Goal: Task Accomplishment & Management: Manage account settings

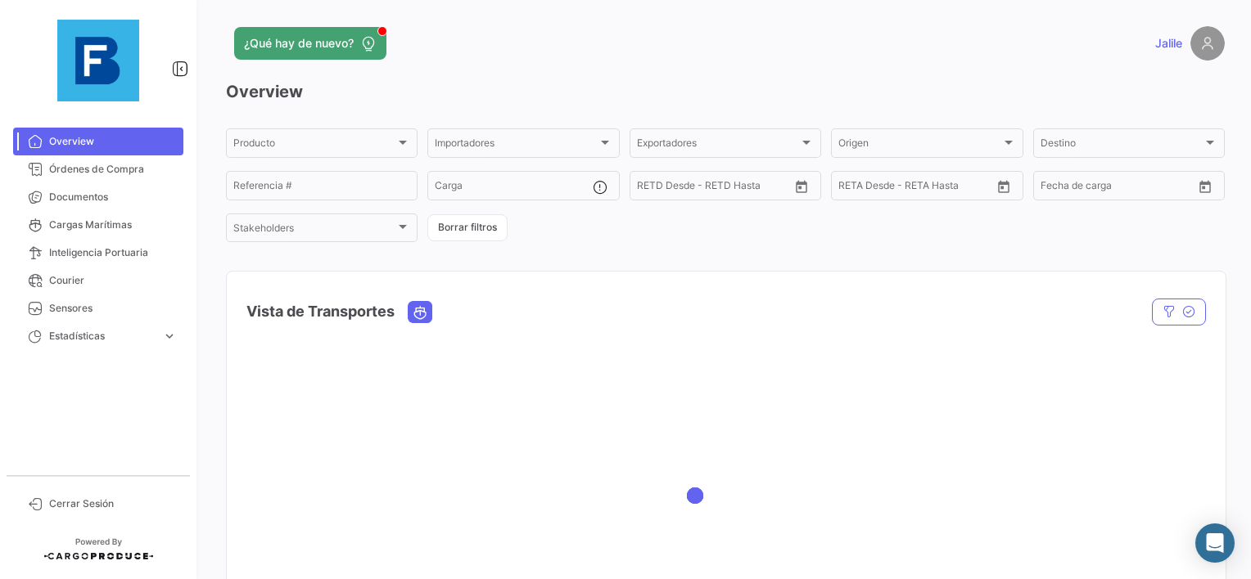
click at [101, 122] on mat-nav-list "Overview Órdenes de Compra Documentos Cargas Marítimas Inteligencia Portuaria C…" at bounding box center [98, 295] width 196 height 348
click at [76, 201] on span "Documentos" at bounding box center [113, 197] width 128 height 15
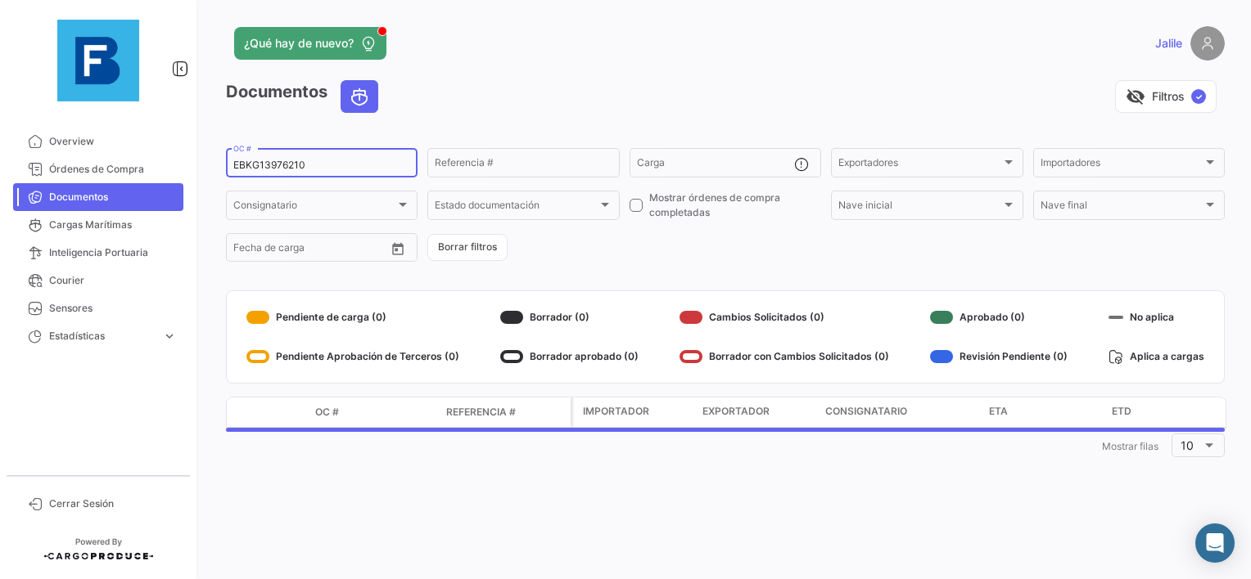
click at [237, 164] on input "EBKG13976210" at bounding box center [321, 165] width 177 height 11
paste input "31"
type input "EBKG13976231"
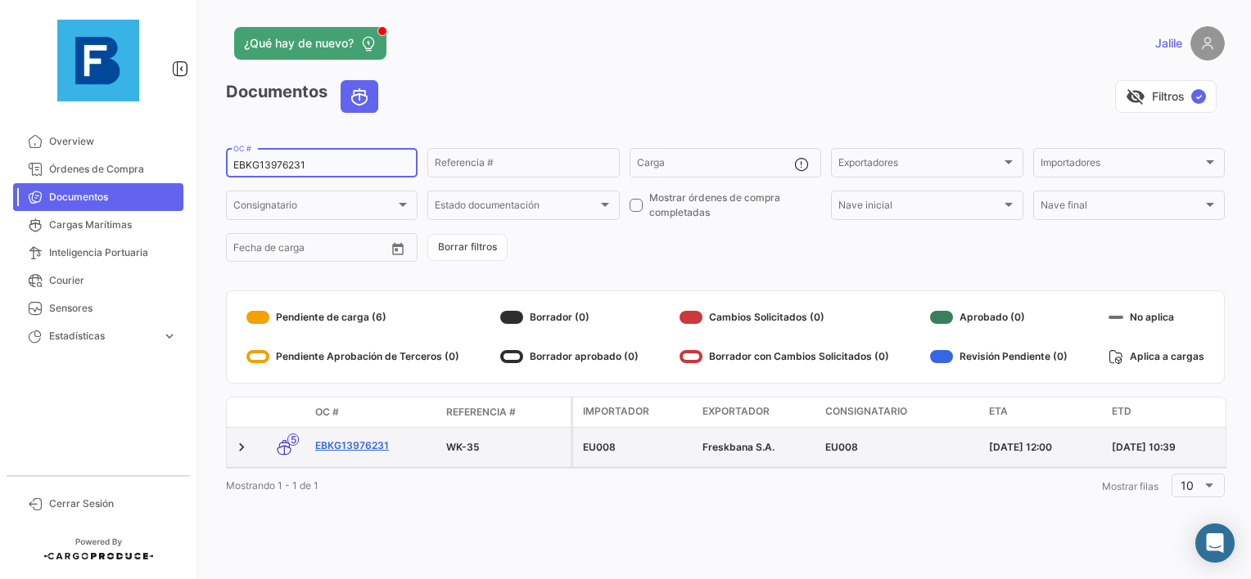
click at [349, 442] on link "EBKG13976231" at bounding box center [374, 446] width 118 height 15
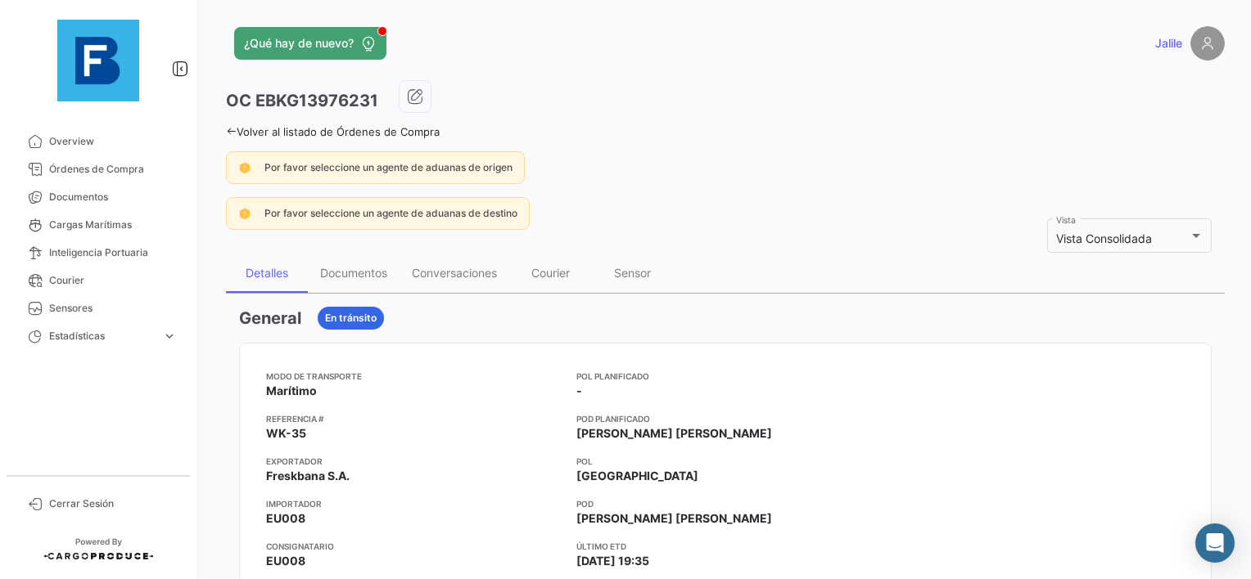
drag, startPoint x: 352, startPoint y: 242, endPoint x: 345, endPoint y: 260, distance: 19.2
click at [345, 260] on div "Documentos" at bounding box center [354, 273] width 92 height 39
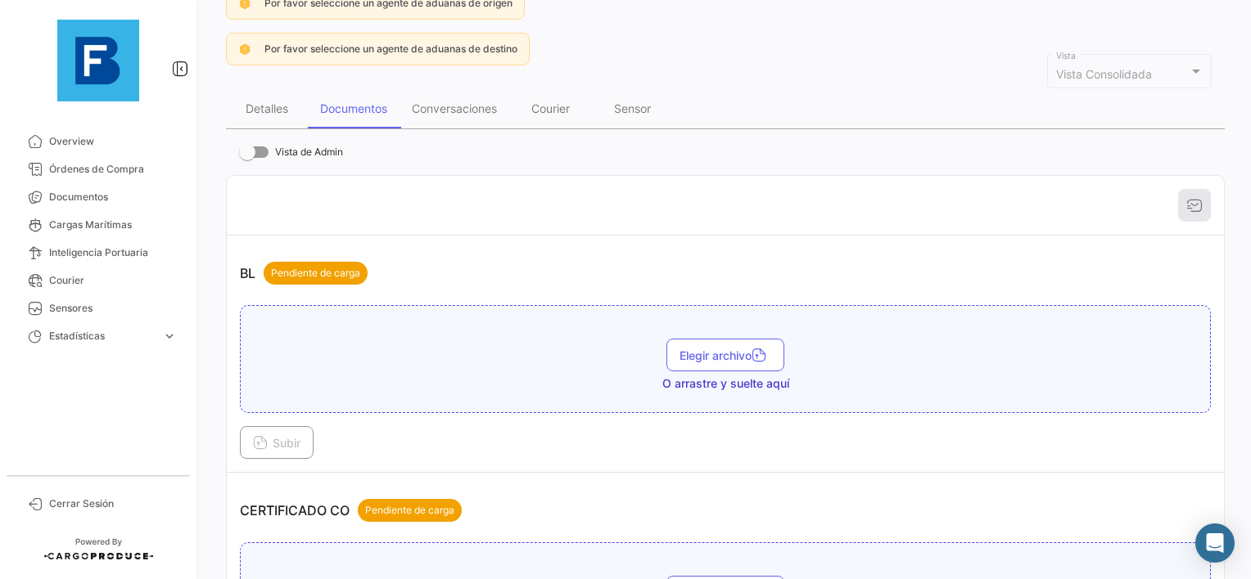
scroll to position [246, 0]
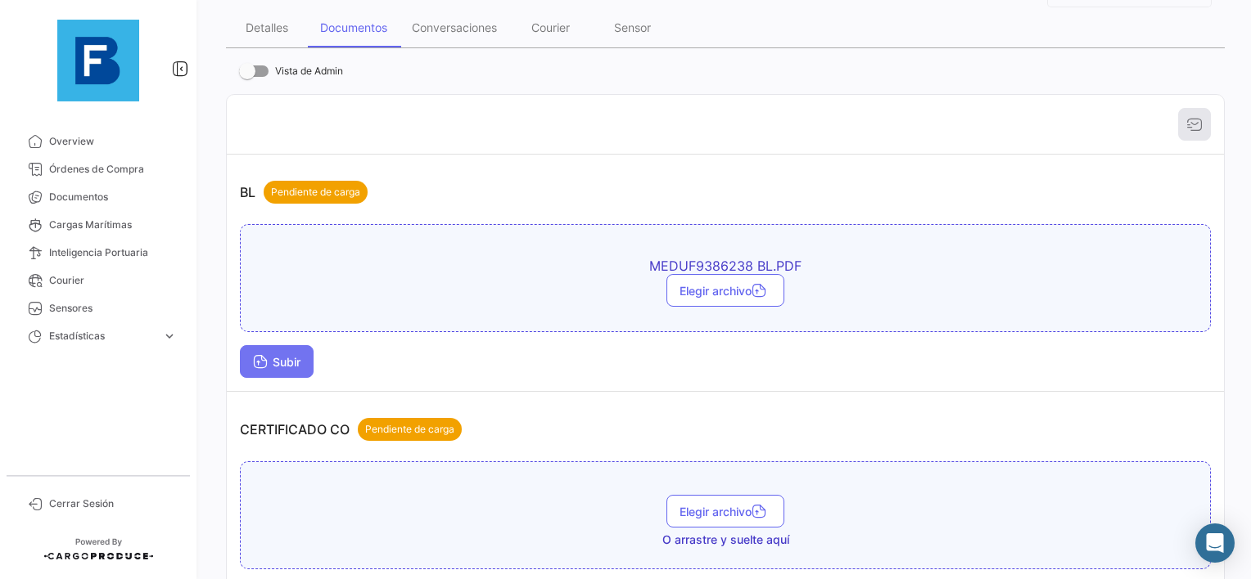
click at [292, 349] on button "Subir" at bounding box center [277, 361] width 74 height 33
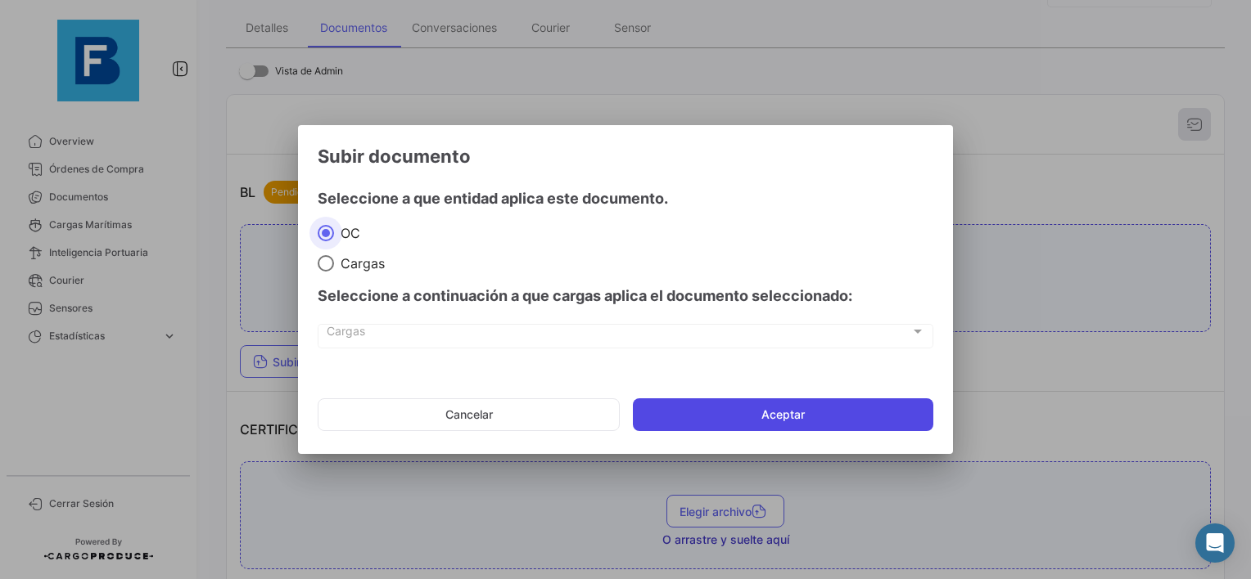
click at [737, 413] on button "Aceptar" at bounding box center [783, 415] width 300 height 33
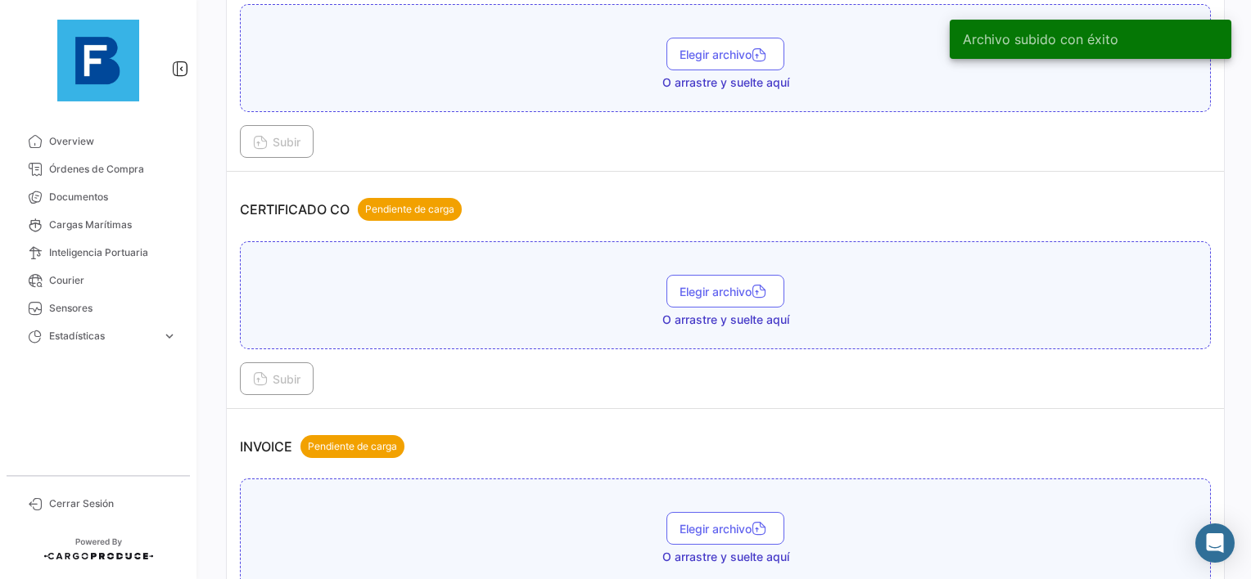
scroll to position [573, 0]
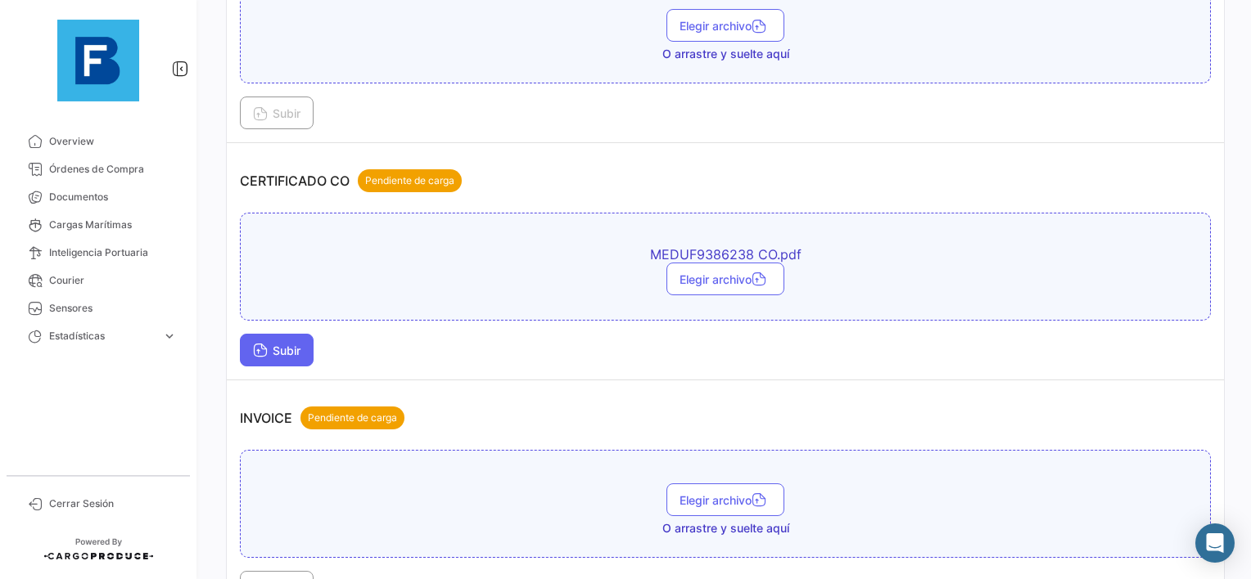
click at [246, 354] on button "Subir" at bounding box center [277, 350] width 74 height 33
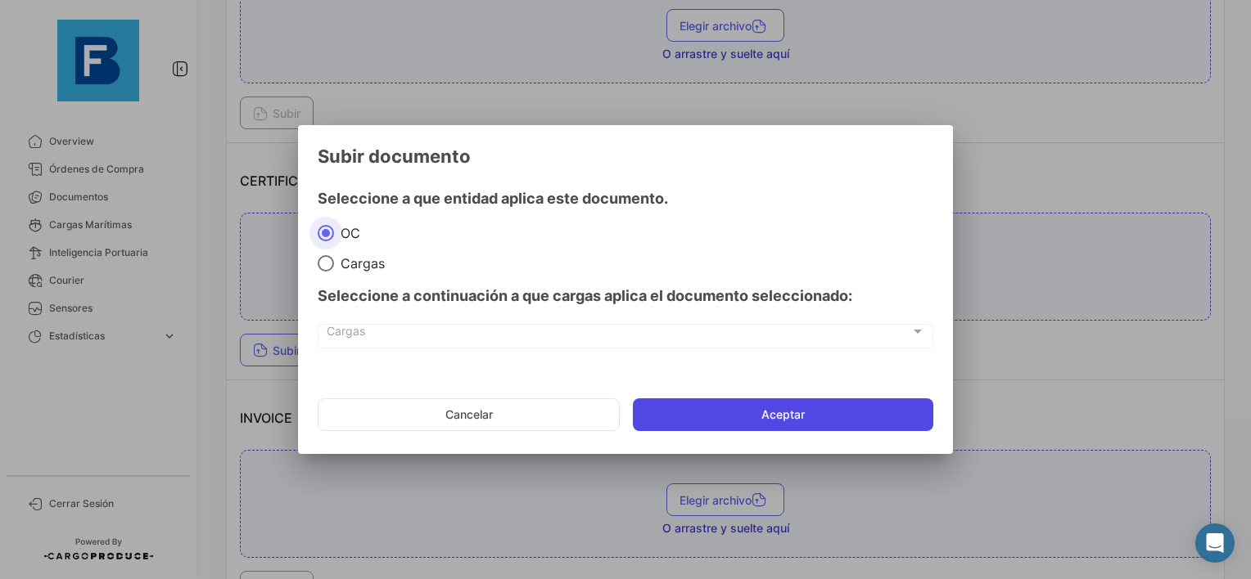
click at [731, 402] on button "Aceptar" at bounding box center [783, 415] width 300 height 33
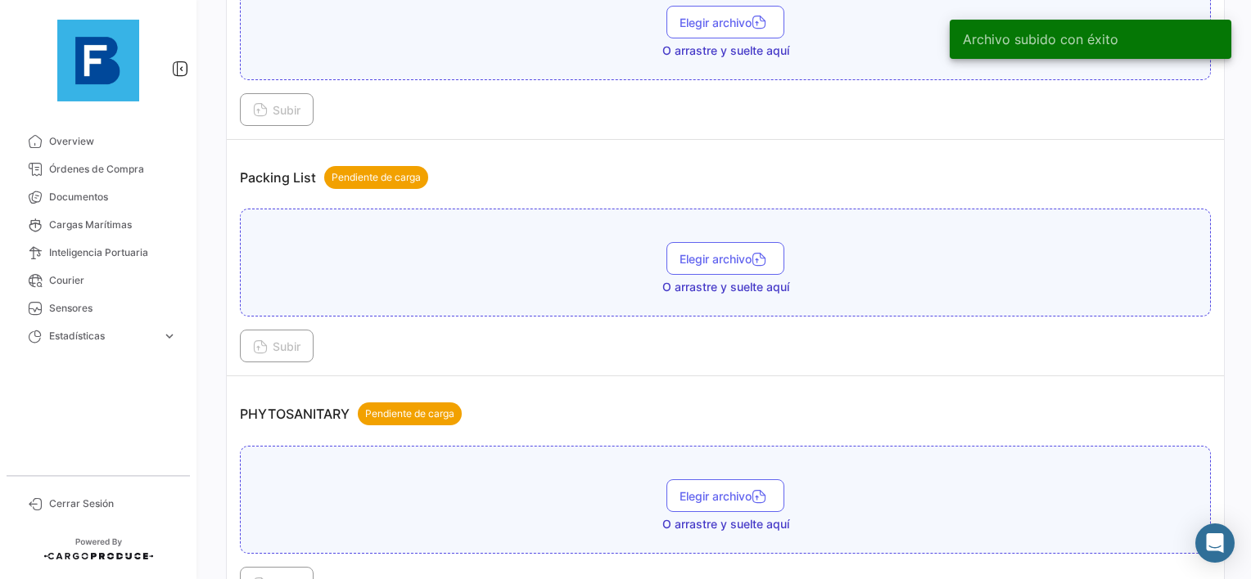
scroll to position [1146, 0]
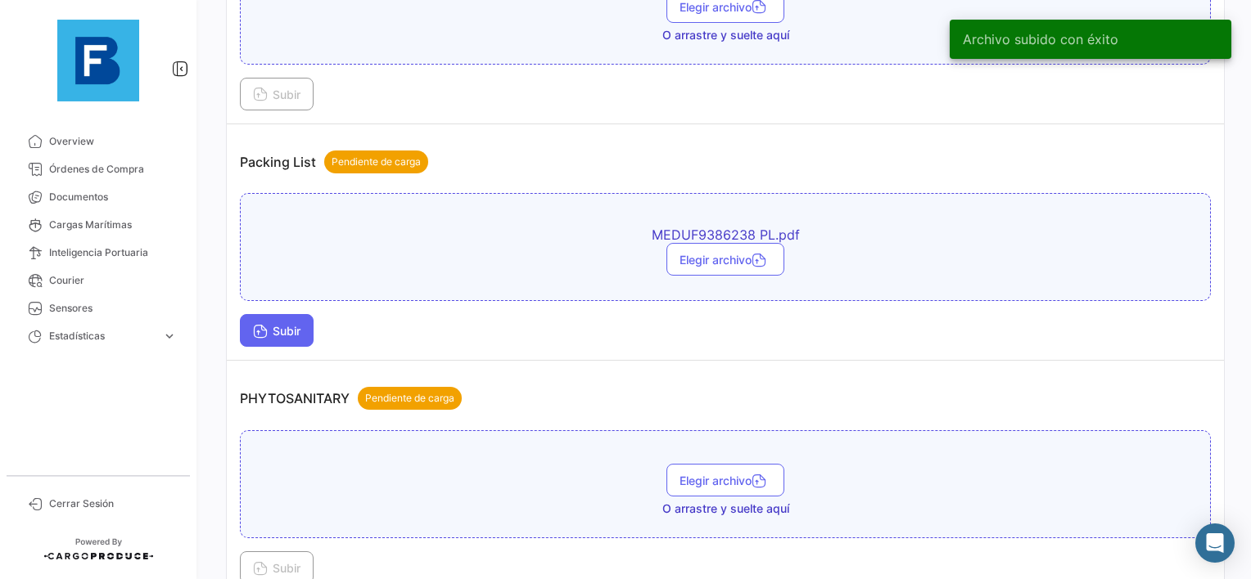
click at [305, 330] on button "Subir" at bounding box center [277, 330] width 74 height 33
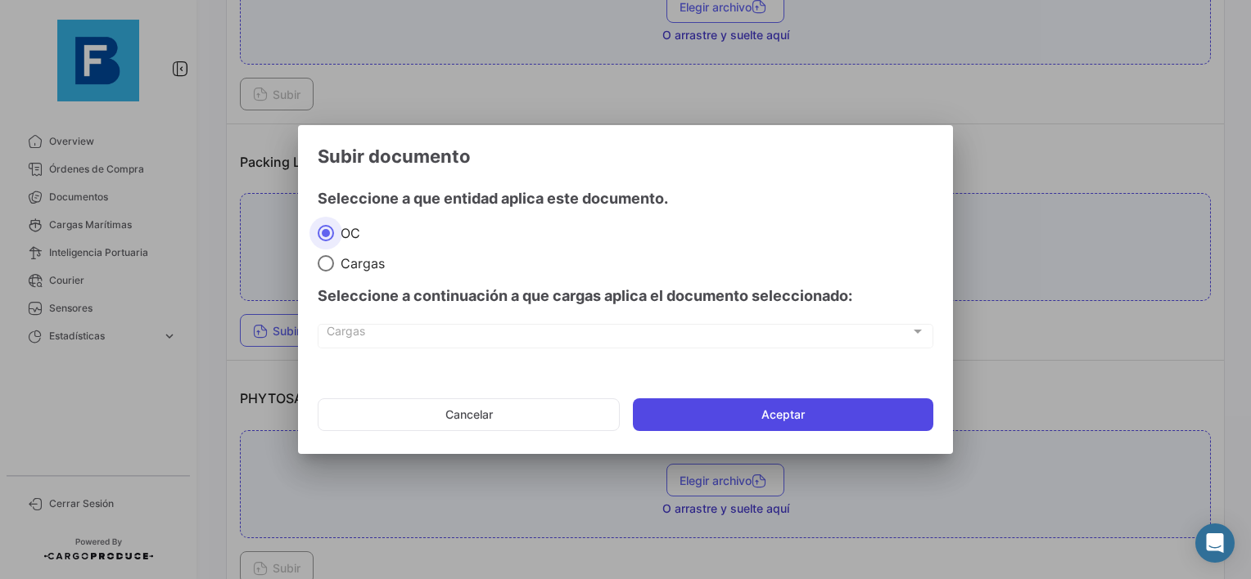
click at [683, 403] on button "Aceptar" at bounding box center [783, 415] width 300 height 33
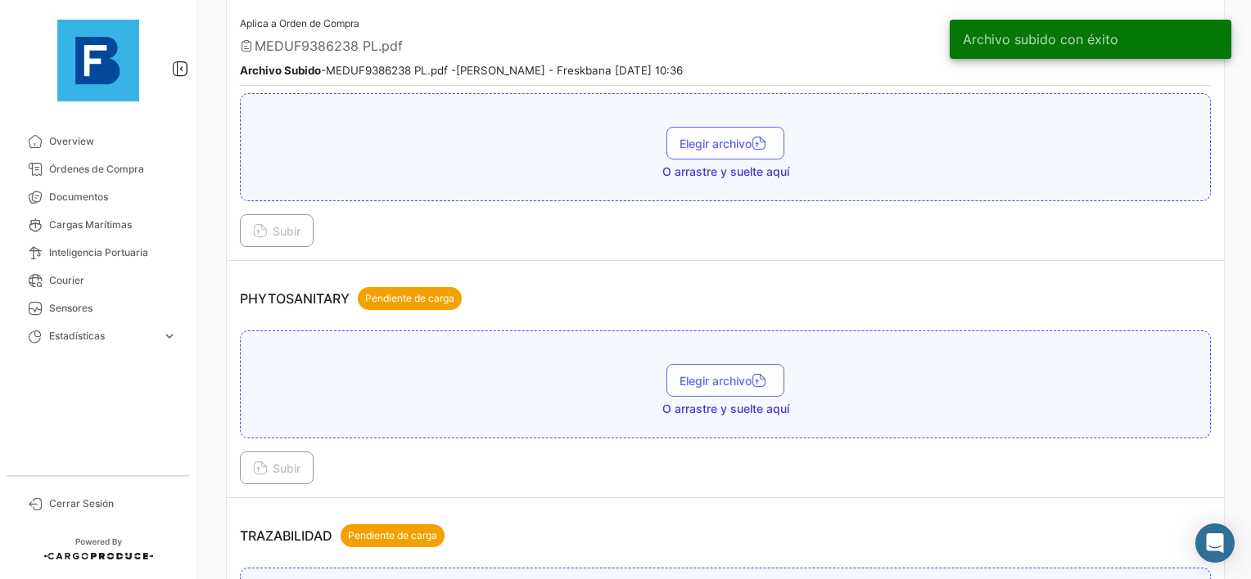
scroll to position [1473, 0]
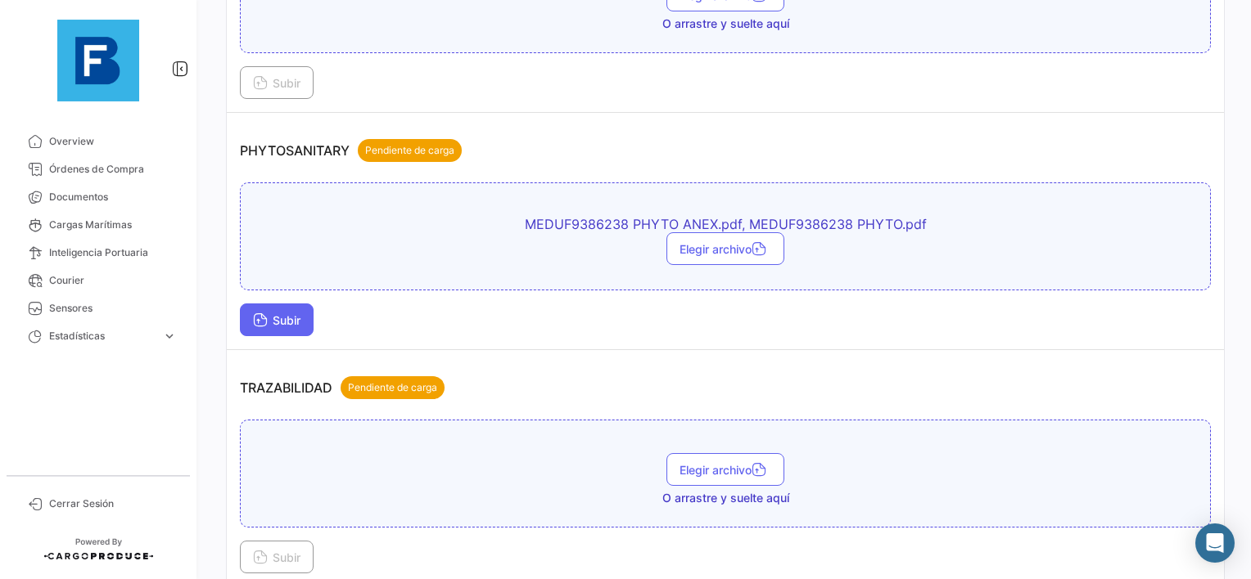
click at [275, 304] on button "Subir" at bounding box center [277, 320] width 74 height 33
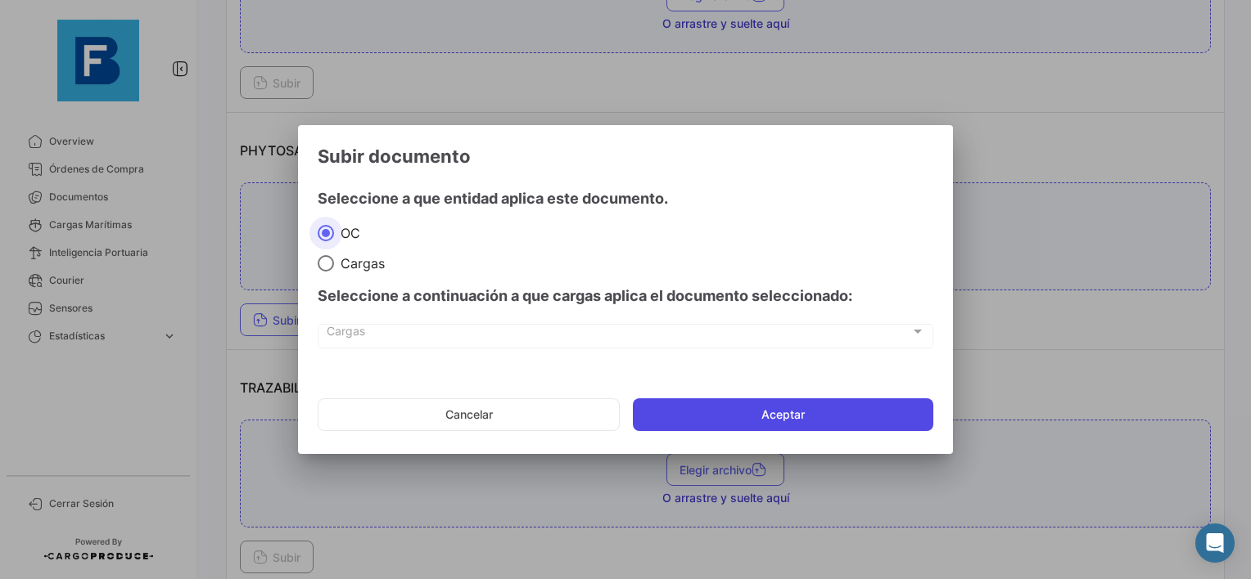
click at [722, 406] on button "Aceptar" at bounding box center [783, 415] width 300 height 33
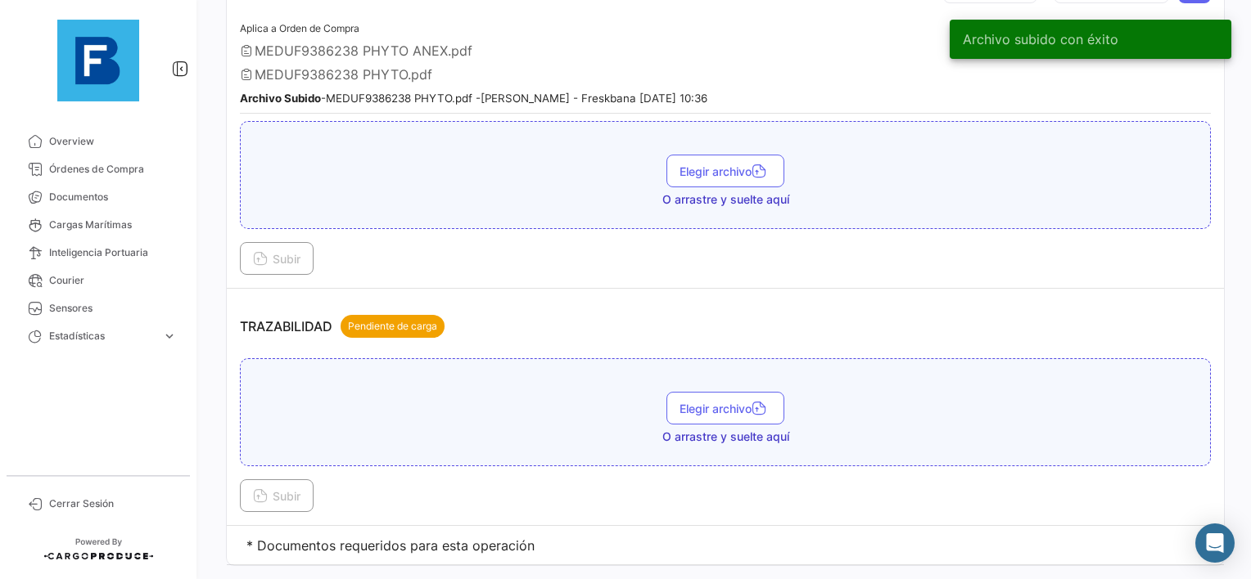
scroll to position [1660, 0]
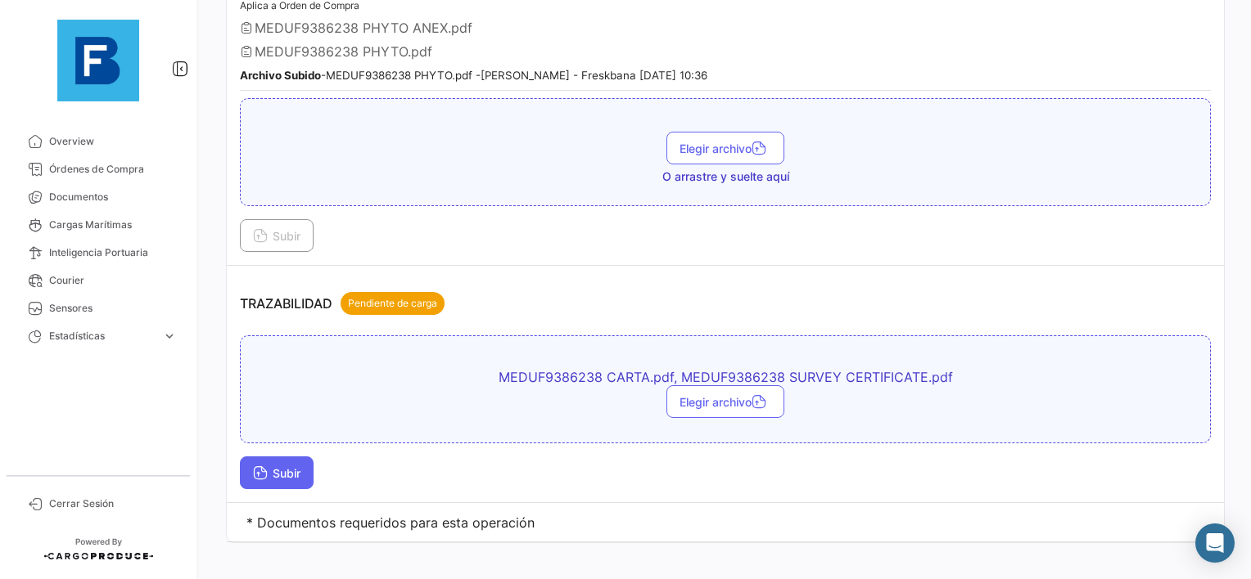
click at [276, 467] on span "Subir" at bounding box center [276, 474] width 47 height 14
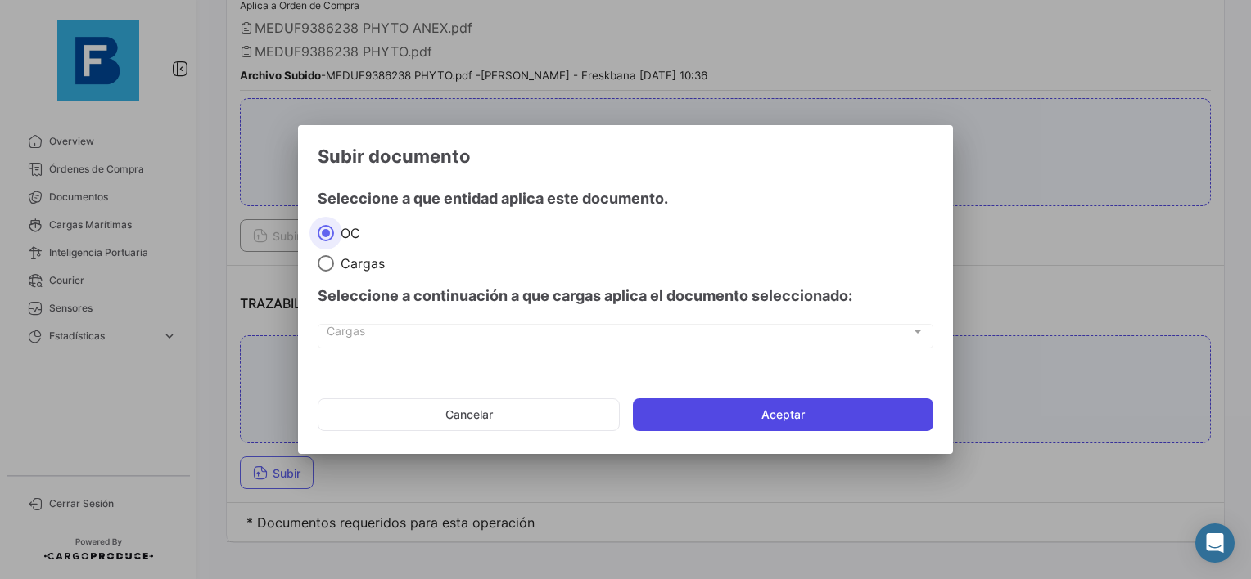
click at [723, 413] on button "Aceptar" at bounding box center [783, 415] width 300 height 33
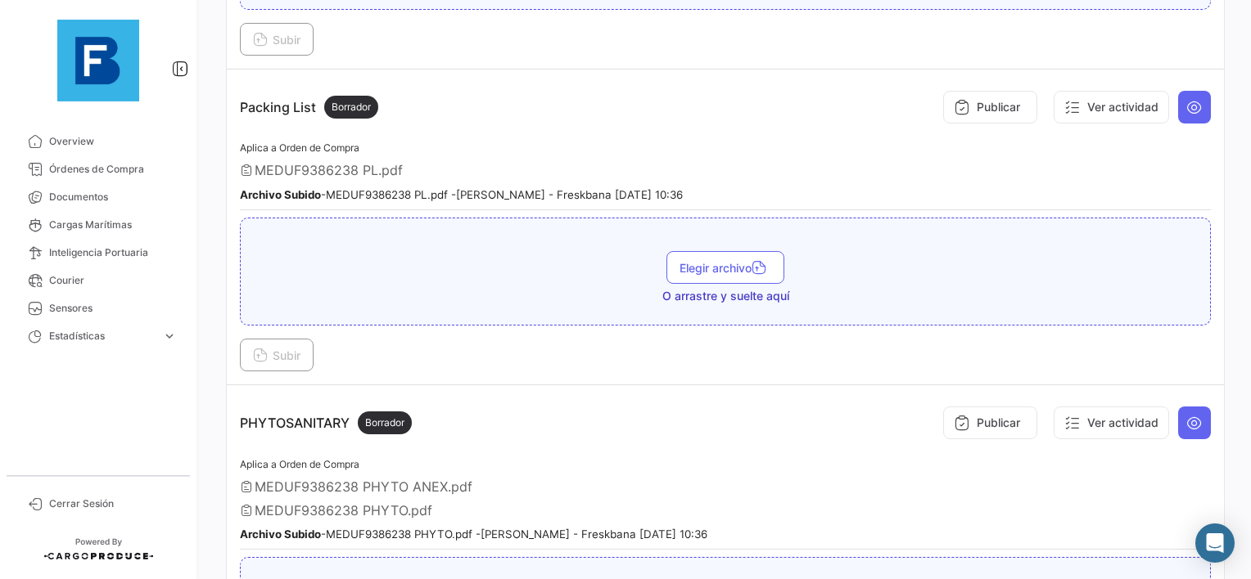
scroll to position [1105, 0]
